Goal: Complete application form: Complete application form

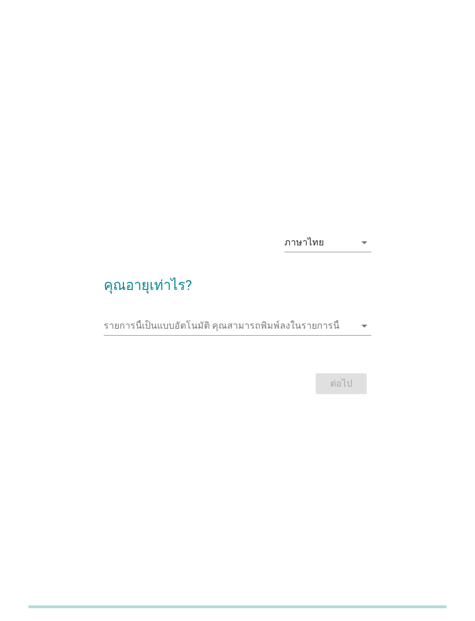
click at [357, 249] on icon "arrow_drop_down" at bounding box center [364, 243] width 14 height 14
click at [448, 201] on div "ภาษาไทย arrow_drop_down คุณอายุเท่าไร? รายการนี้เป็นแบบอัตโนมัติ [PERSON_NAME]พ…" at bounding box center [237, 310] width 475 height 621
click at [264, 335] on input "รายการนี้เป็นแบบอัตโนมัติ คุณสามารถพิมพ์ลงในรายการนี้" at bounding box center [229, 326] width 251 height 19
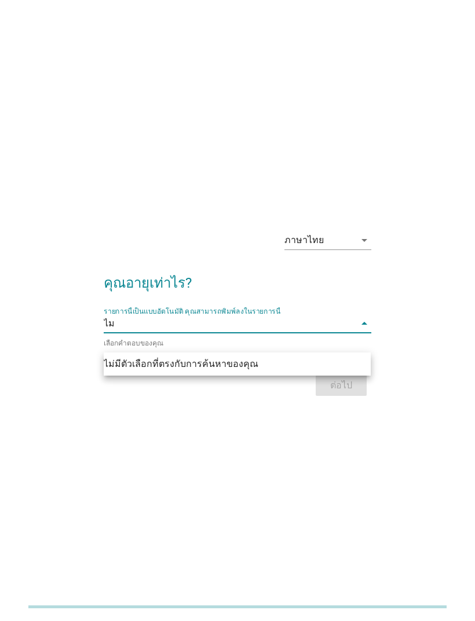
type input "ไ"
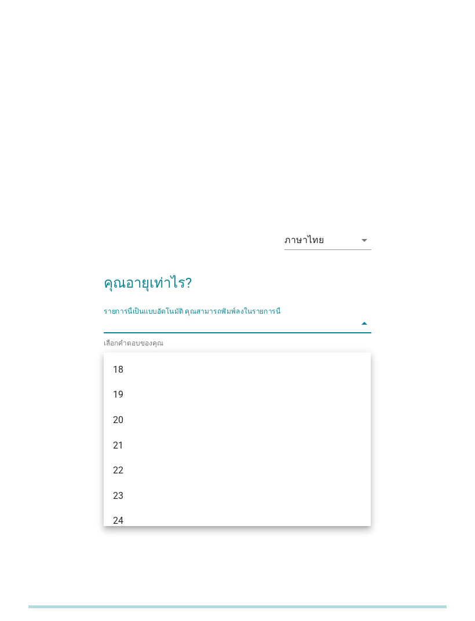
click at [139, 417] on div "20" at bounding box center [226, 420] width 227 height 14
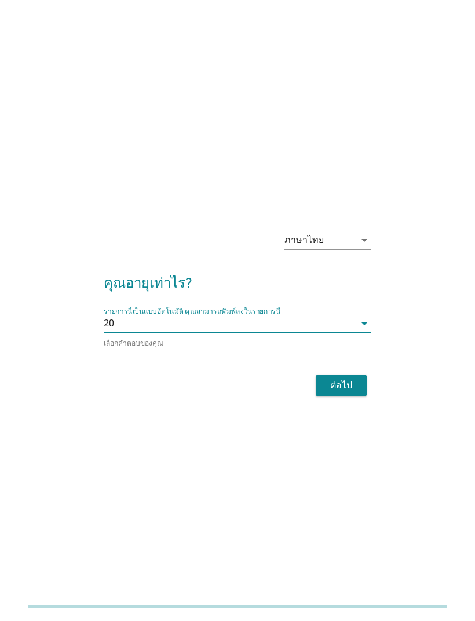
click at [345, 392] on div "ต่อไป" at bounding box center [341, 385] width 32 height 14
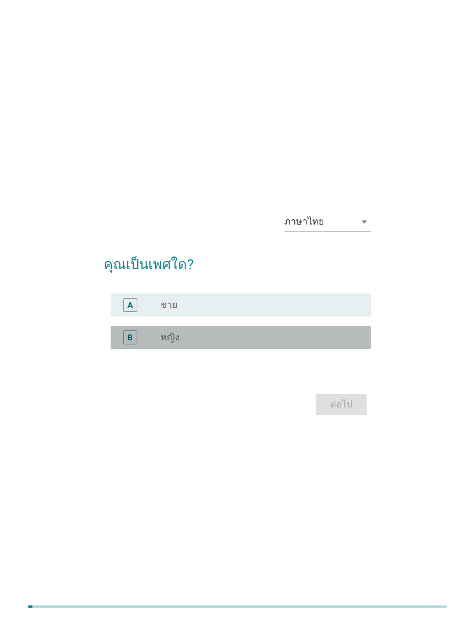
click at [260, 349] on div "B radio_button_unchecked หญิง" at bounding box center [241, 337] width 260 height 23
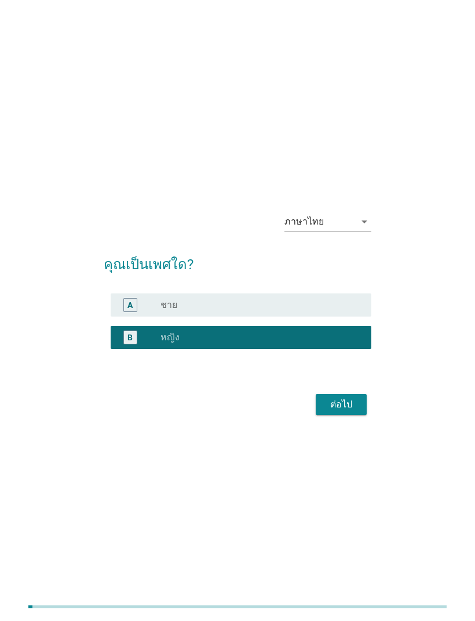
click at [350, 406] on form "คุณเป็นเพศใด? A radio_button_unchecked ชาย B radio_button_checked หญิง ต่อไป" at bounding box center [237, 330] width 267 height 176
click at [336, 415] on button "ต่อไป" at bounding box center [340, 404] width 51 height 21
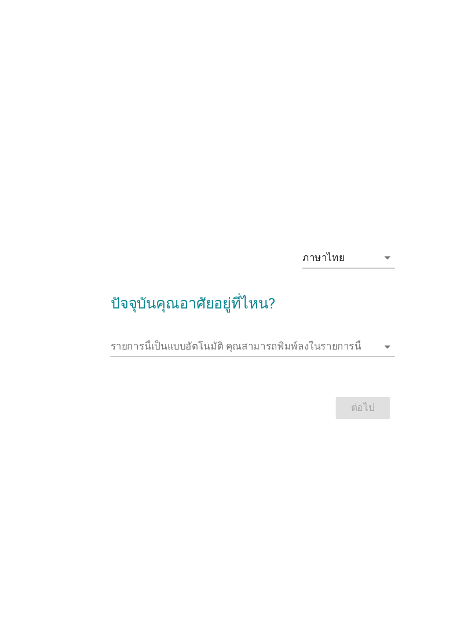
click at [254, 347] on div "รายการนี้เป็นแบบอัตโนมัติ [PERSON_NAME]พิมพ์ลงในรายการนี้ arrow_drop_down" at bounding box center [237, 332] width 267 height 30
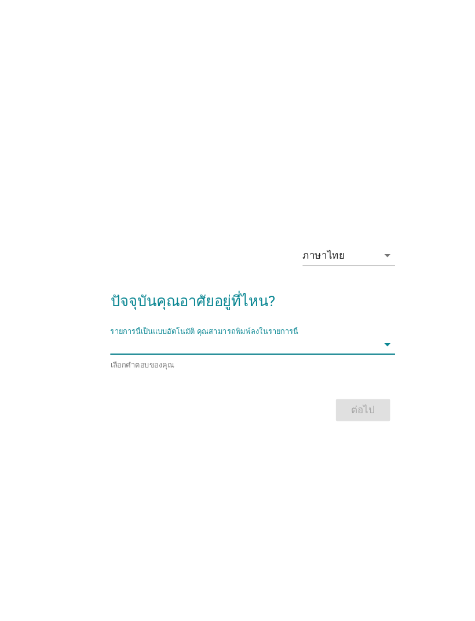
click at [364, 330] on icon "arrow_drop_down" at bounding box center [364, 324] width 14 height 14
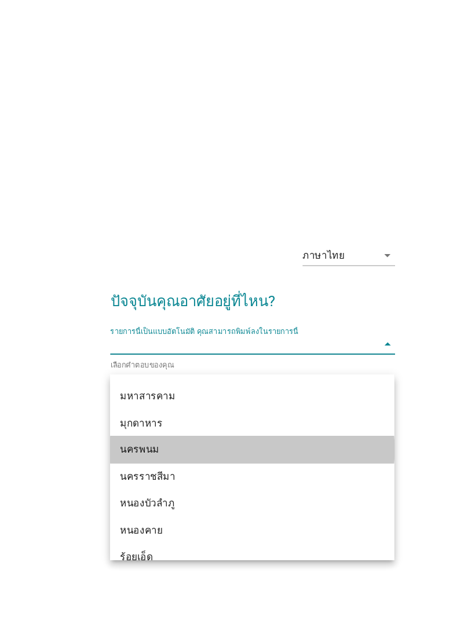
scroll to position [166, 0]
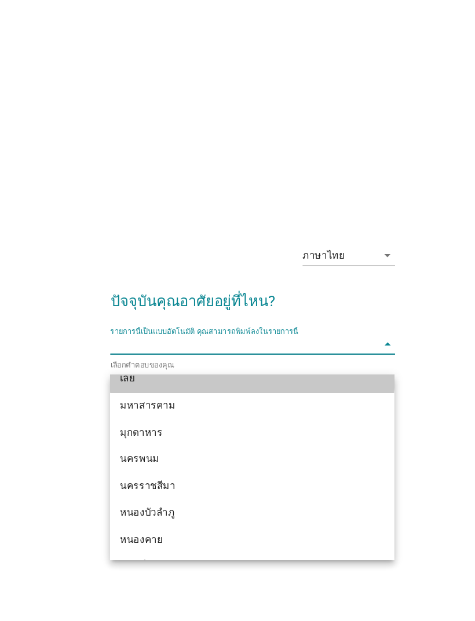
click at [161, 359] on div "เลย" at bounding box center [226, 355] width 227 height 14
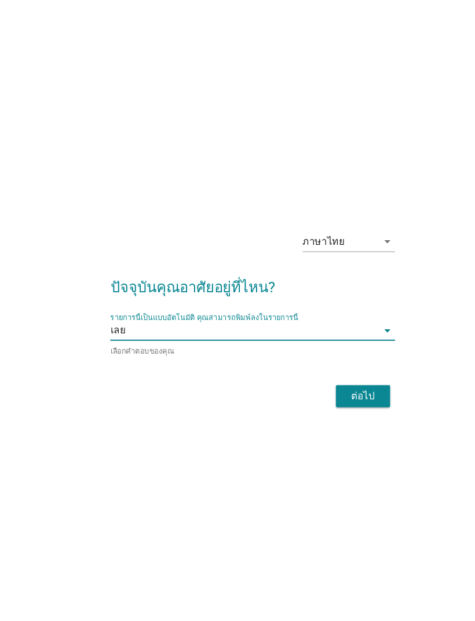
click at [351, 392] on div "ต่อไป" at bounding box center [341, 385] width 32 height 14
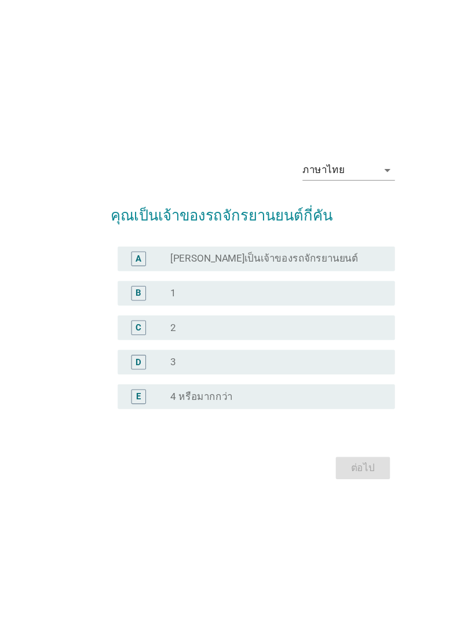
scroll to position [0, 0]
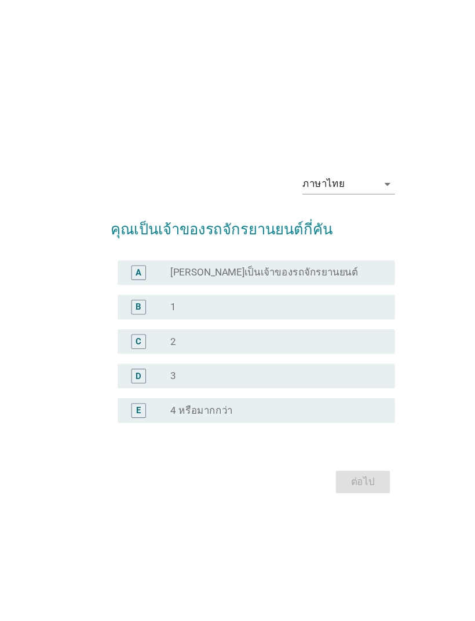
click at [208, 296] on div "radio_button_unchecked 1" at bounding box center [260, 289] width 201 height 14
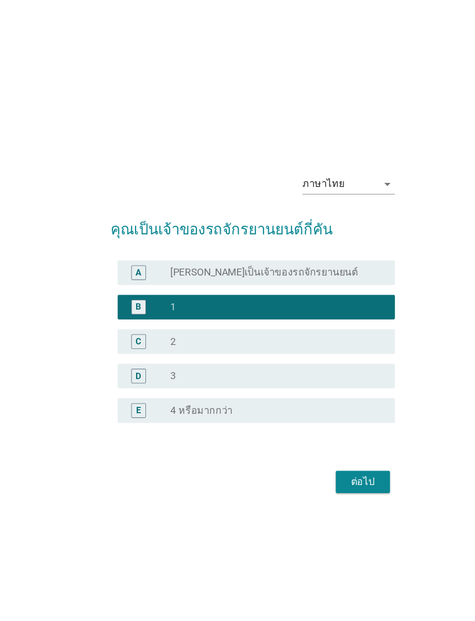
click at [339, 460] on div "ต่อไป" at bounding box center [341, 453] width 32 height 14
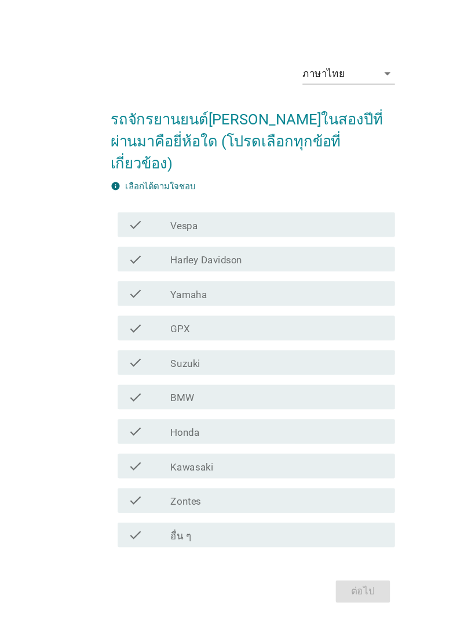
click at [256, 413] on div "check_box_outline_blank Honda" at bounding box center [260, 406] width 201 height 14
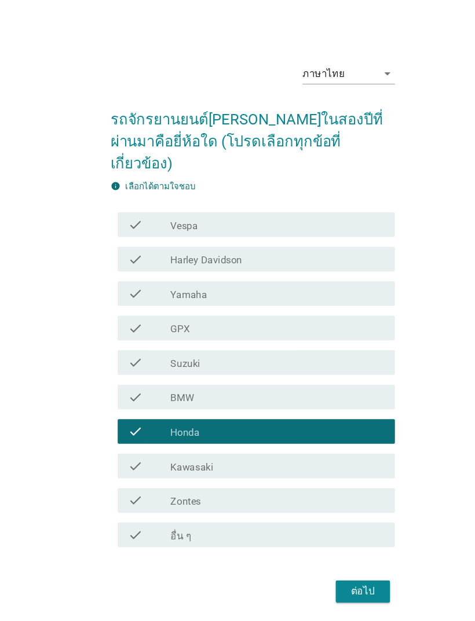
click at [269, 412] on div "check_box_outline_blank Honda" at bounding box center [260, 406] width 201 height 14
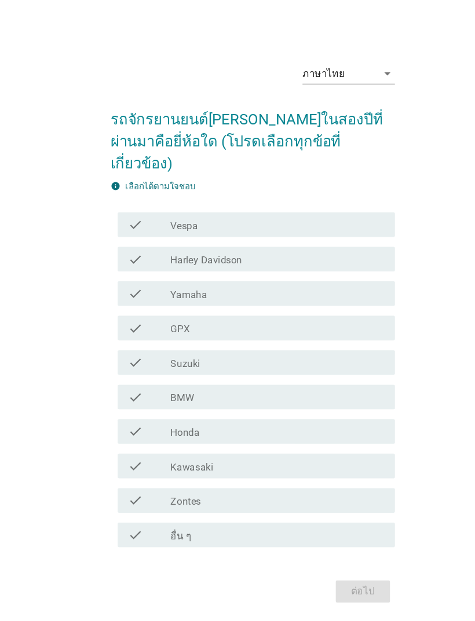
click at [267, 413] on div "check_box_outline_blank Honda" at bounding box center [260, 406] width 201 height 14
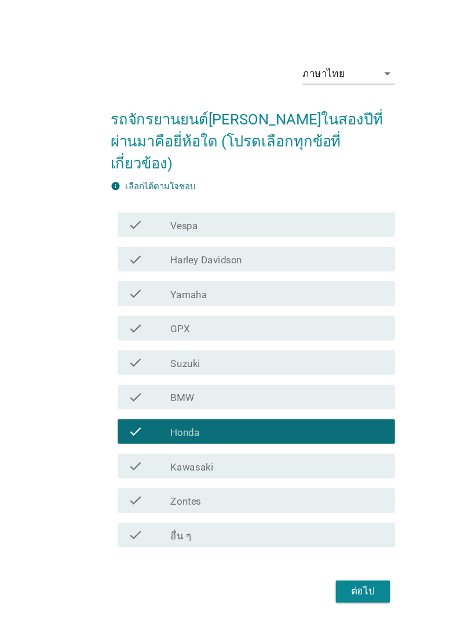
click at [343, 561] on div "ต่อไป" at bounding box center [341, 556] width 32 height 14
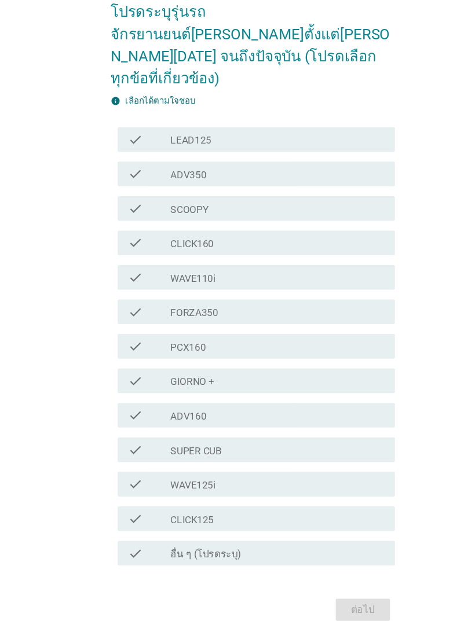
scroll to position [95, 0]
click at [251, 186] on div "check check_box_outline_blank SCOOPY" at bounding box center [241, 197] width 260 height 23
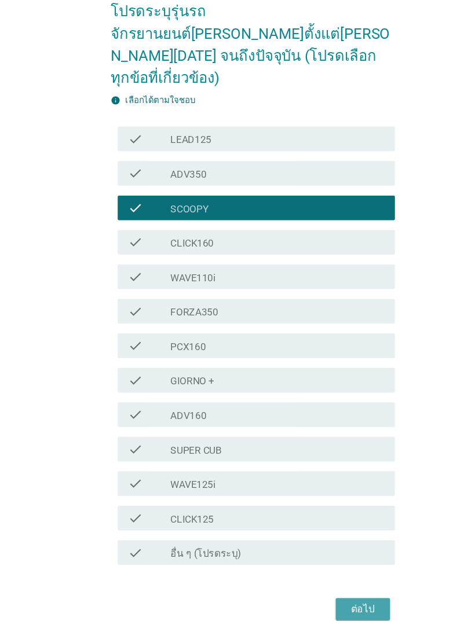
click at [335, 568] on div "ต่อไป" at bounding box center [341, 575] width 32 height 14
